Goal: Information Seeking & Learning: Learn about a topic

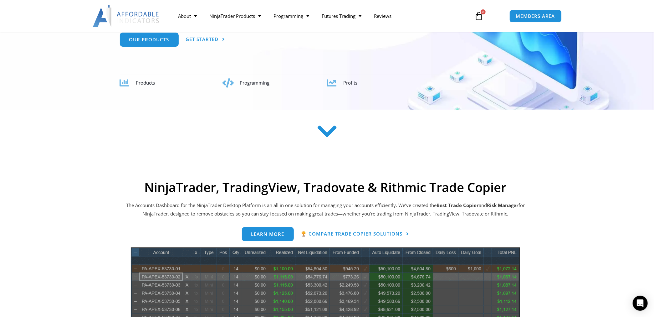
scroll to position [330, 0]
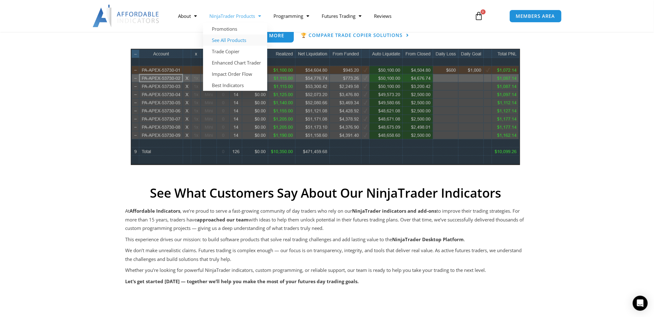
click at [242, 43] on link "See All Products" at bounding box center [235, 39] width 64 height 11
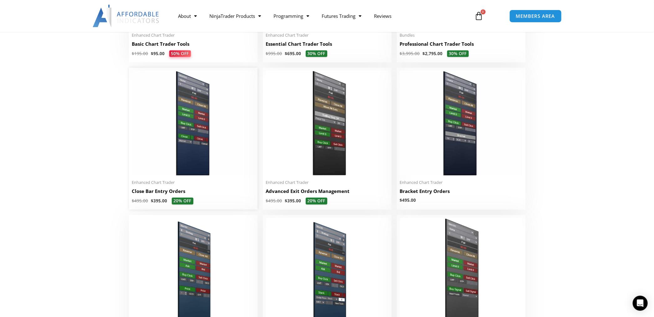
scroll to position [496, 0]
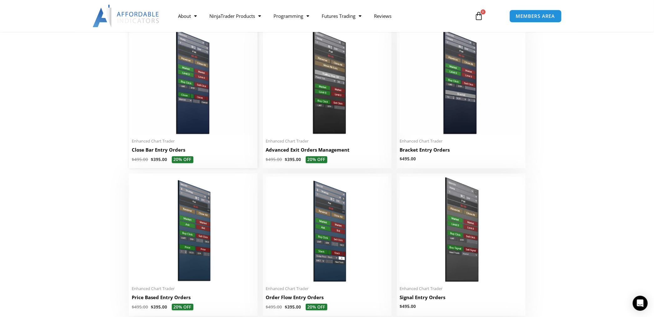
click at [219, 97] on img at bounding box center [193, 81] width 122 height 105
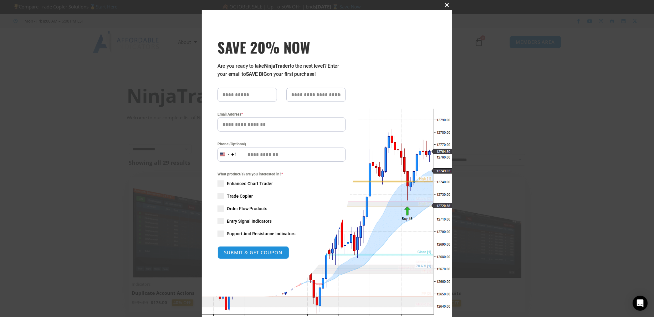
click at [447, 6] on span "SAVE 20% NOW popup" at bounding box center [447, 5] width 10 height 4
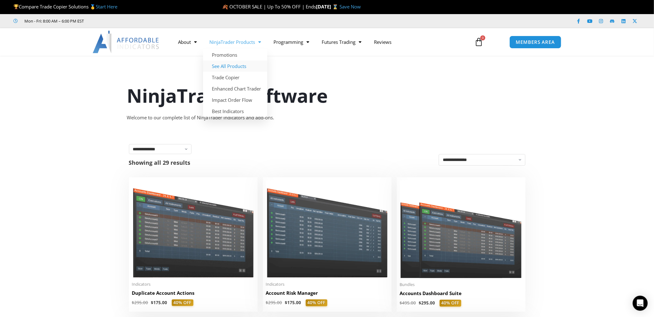
click at [229, 69] on link "See All Products" at bounding box center [235, 65] width 64 height 11
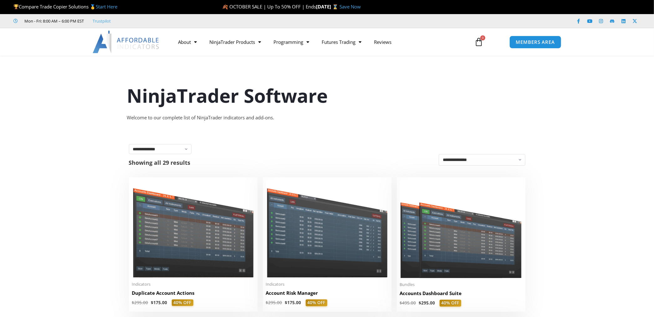
click at [143, 46] on img at bounding box center [126, 42] width 67 height 23
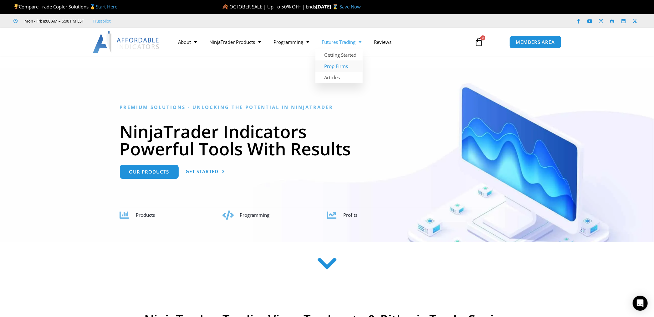
click at [347, 64] on link "Prop Firms" at bounding box center [338, 65] width 47 height 11
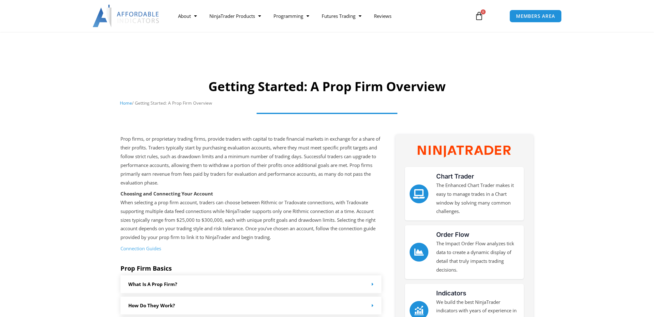
scroll to position [131, 0]
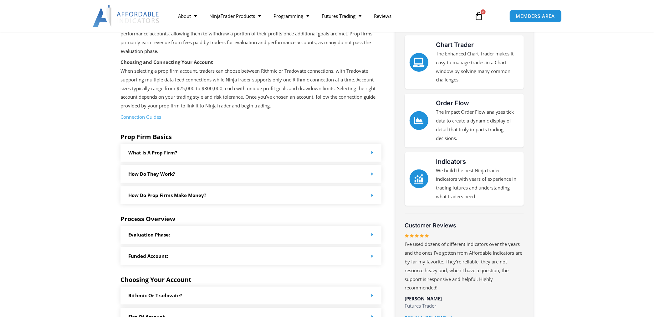
click at [238, 262] on div "Funded Account:" at bounding box center [250, 256] width 261 height 18
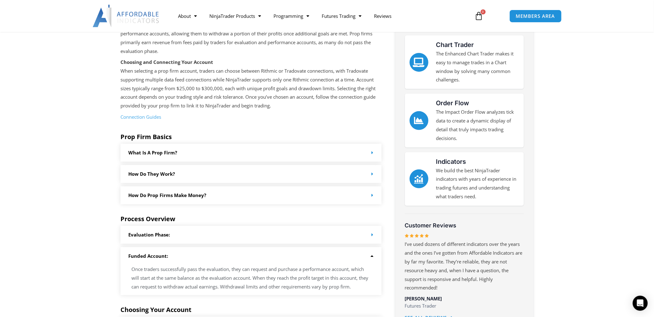
click at [211, 259] on div "Funded Account:" at bounding box center [250, 256] width 261 height 18
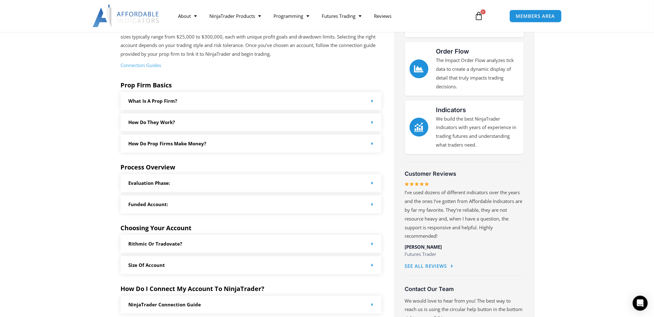
scroll to position [264, 0]
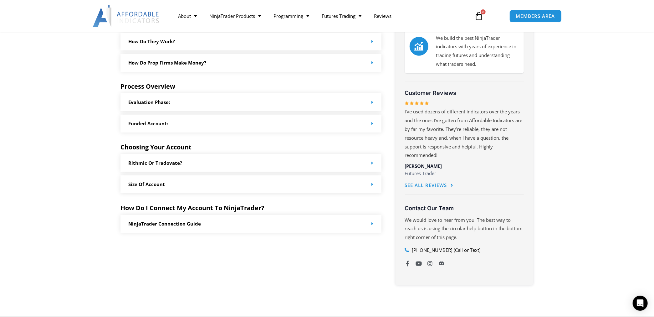
click at [187, 167] on div "Rithmic or Tradovate?" at bounding box center [250, 163] width 261 height 18
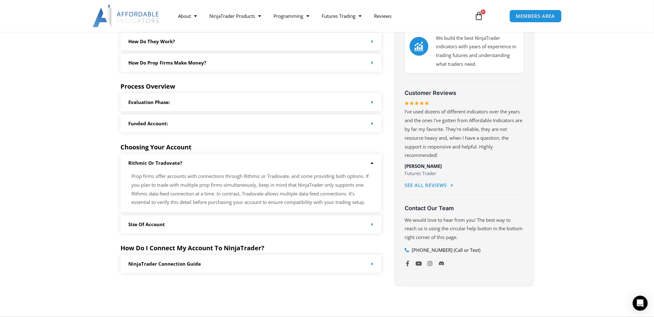
click at [186, 163] on div "Rithmic or Tradovate?" at bounding box center [250, 163] width 261 height 18
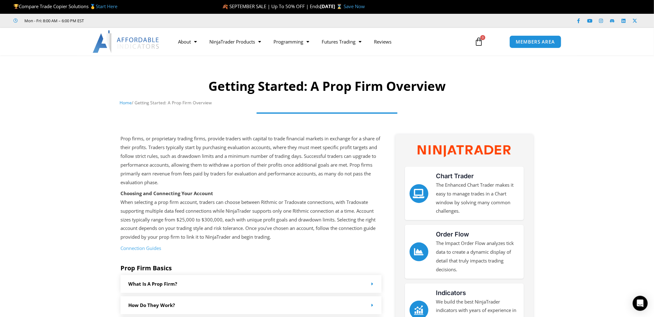
scroll to position [0, 0]
click at [187, 90] on link "Partners" at bounding box center [199, 88] width 54 height 11
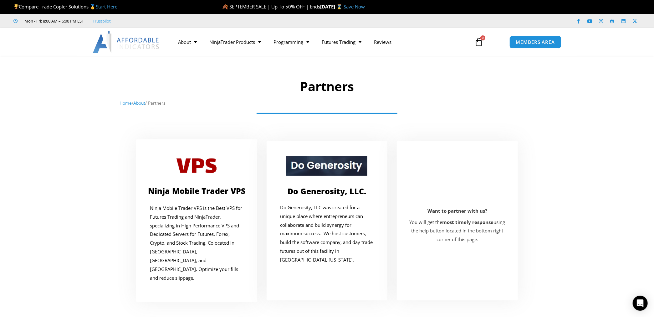
click at [145, 41] on img at bounding box center [126, 42] width 67 height 23
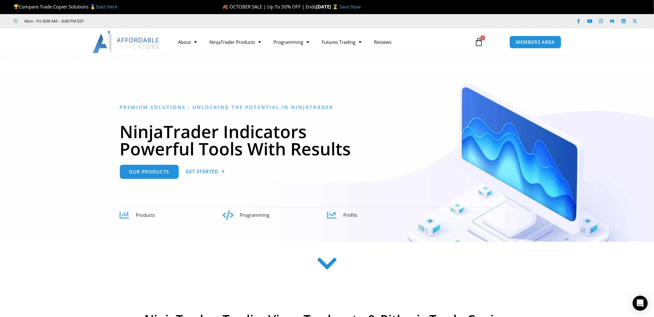
click at [222, 71] on div at bounding box center [327, 154] width 654 height 173
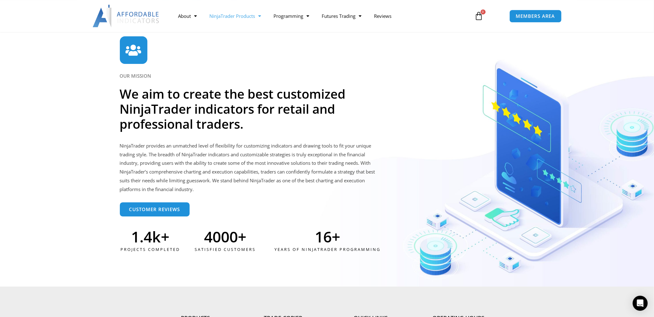
scroll to position [1454, 0]
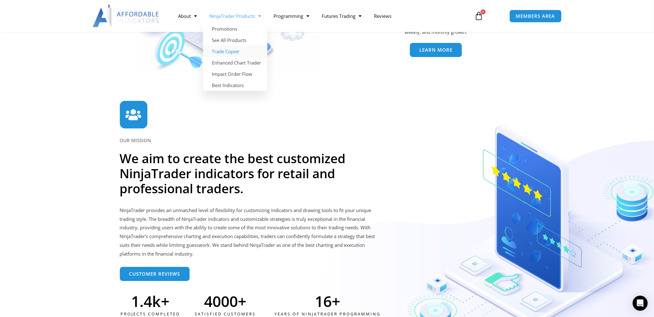
click at [233, 53] on link "Trade Copier" at bounding box center [235, 51] width 64 height 11
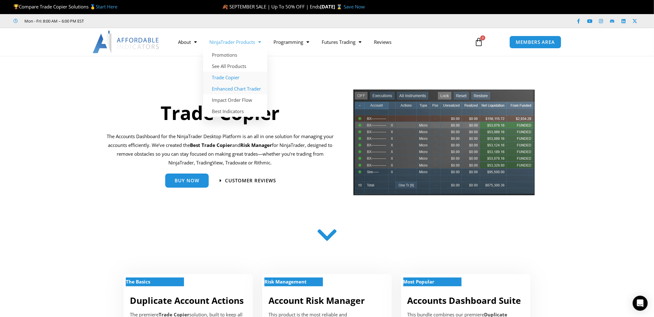
click at [243, 90] on link "Enhanced Chart Trader" at bounding box center [235, 88] width 64 height 11
click at [132, 95] on div "Trade Copier The Accounts Dashboard for the NinjaTrader Desktop Platform is an …" at bounding box center [220, 145] width 234 height 112
click at [244, 98] on link "Impact Order Flow" at bounding box center [235, 99] width 64 height 11
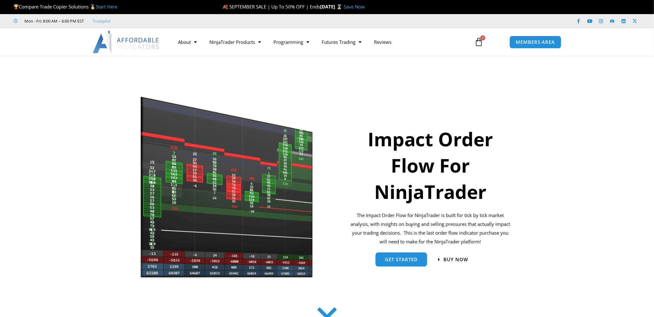
click at [176, 1] on div "Compare Trade Copier Solutions 🥇 Start Here" at bounding box center [112, 6] width 198 height 13
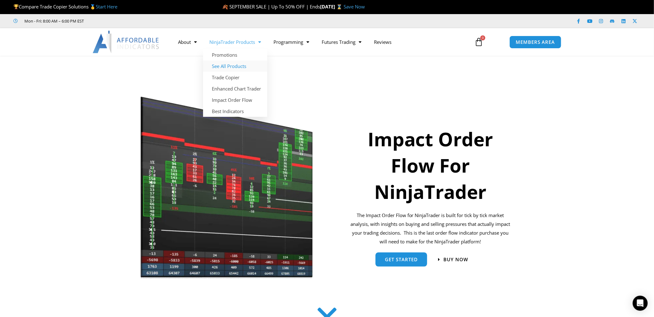
click at [234, 64] on link "See All Products" at bounding box center [235, 65] width 64 height 11
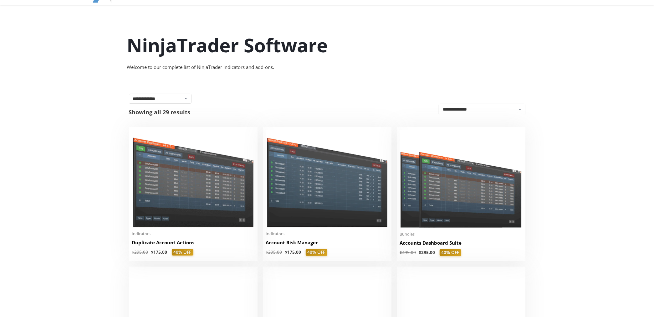
scroll to position [66, 0]
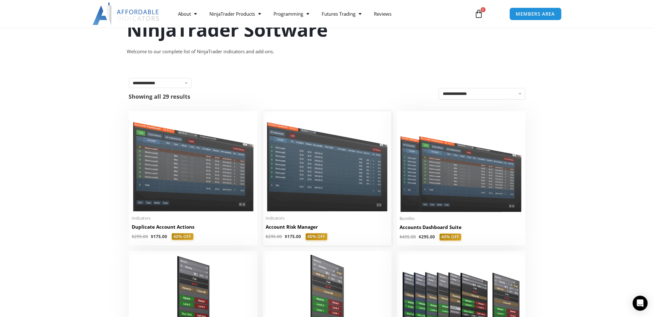
click at [329, 145] on img at bounding box center [327, 162] width 122 height 97
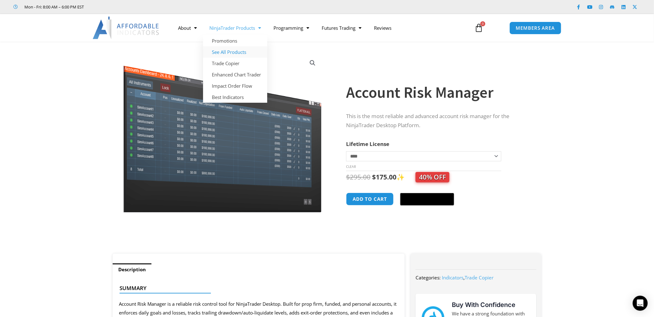
click at [236, 51] on link "See All Products" at bounding box center [235, 51] width 64 height 11
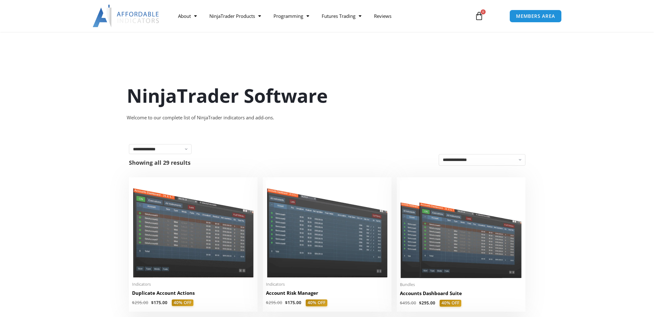
scroll to position [132, 0]
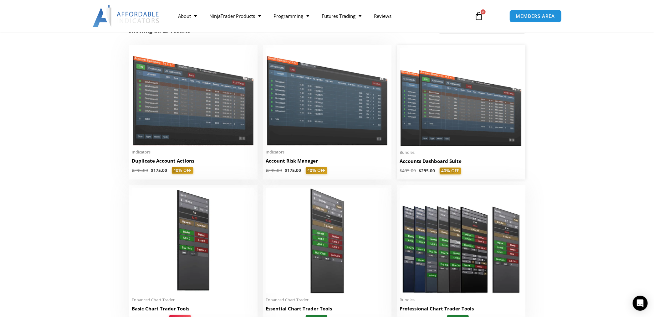
click at [477, 113] on img at bounding box center [461, 97] width 122 height 98
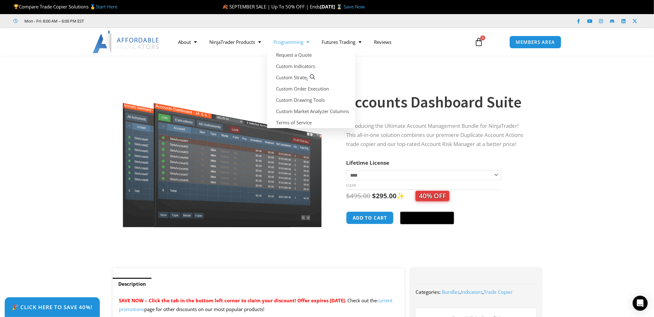
click at [306, 43] on span "Menu" at bounding box center [306, 42] width 6 height 11
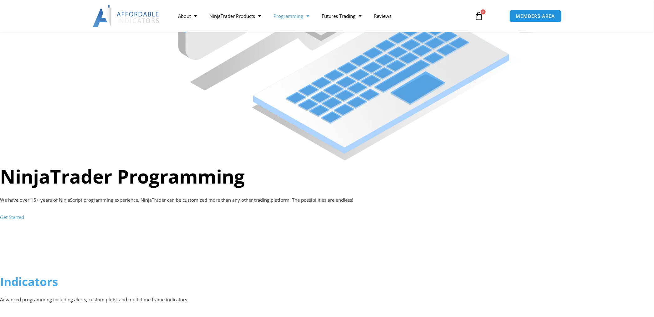
scroll to position [595, 0]
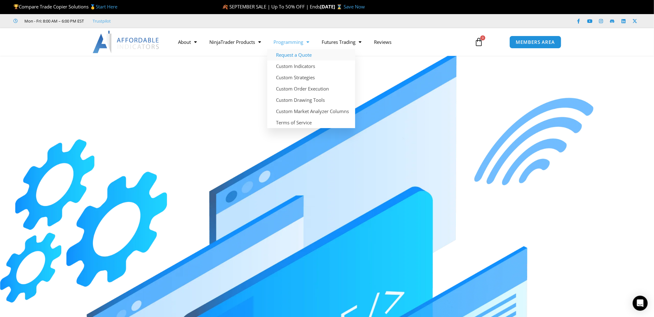
click at [297, 52] on link "Request a Quote" at bounding box center [311, 54] width 88 height 11
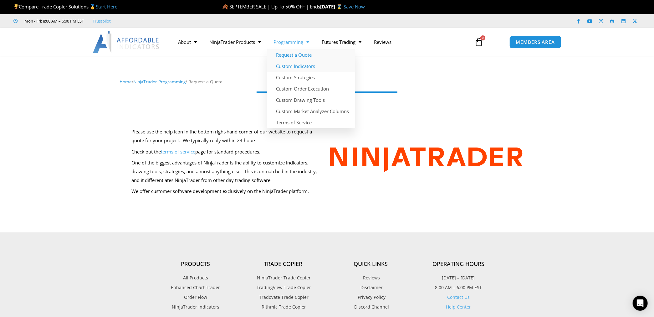
click at [316, 66] on link "Custom Indicators" at bounding box center [311, 65] width 88 height 11
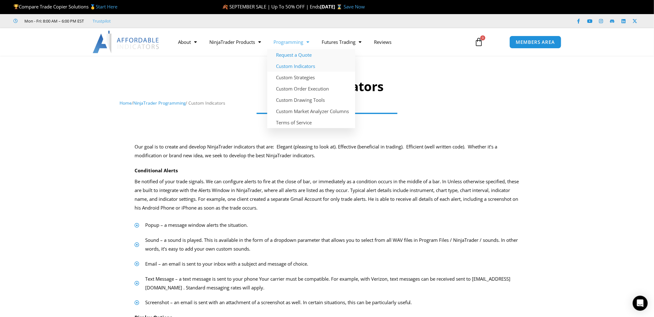
click at [304, 56] on link "Request a Quote" at bounding box center [311, 54] width 88 height 11
